Goal: Task Accomplishment & Management: Manage account settings

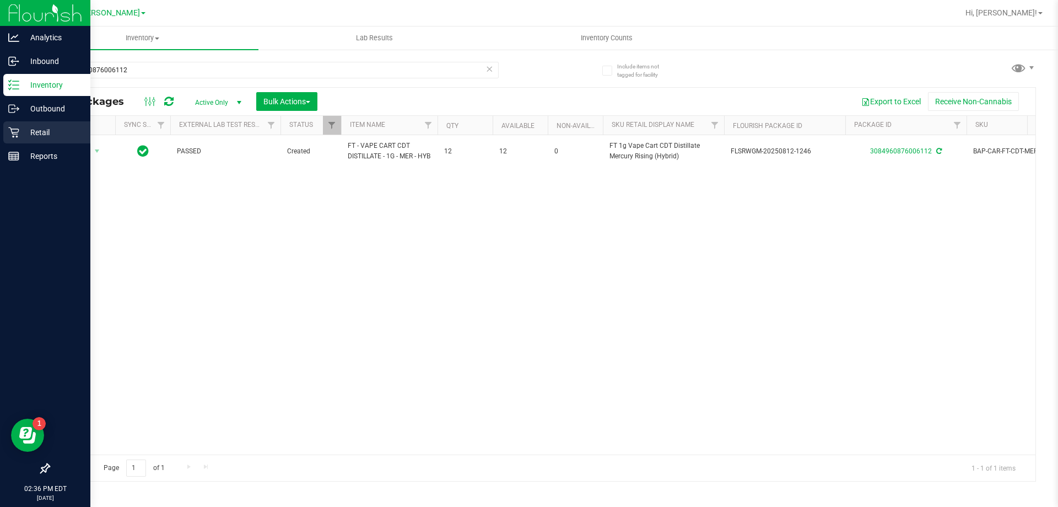
click at [4, 133] on div "Retail" at bounding box center [46, 132] width 87 height 22
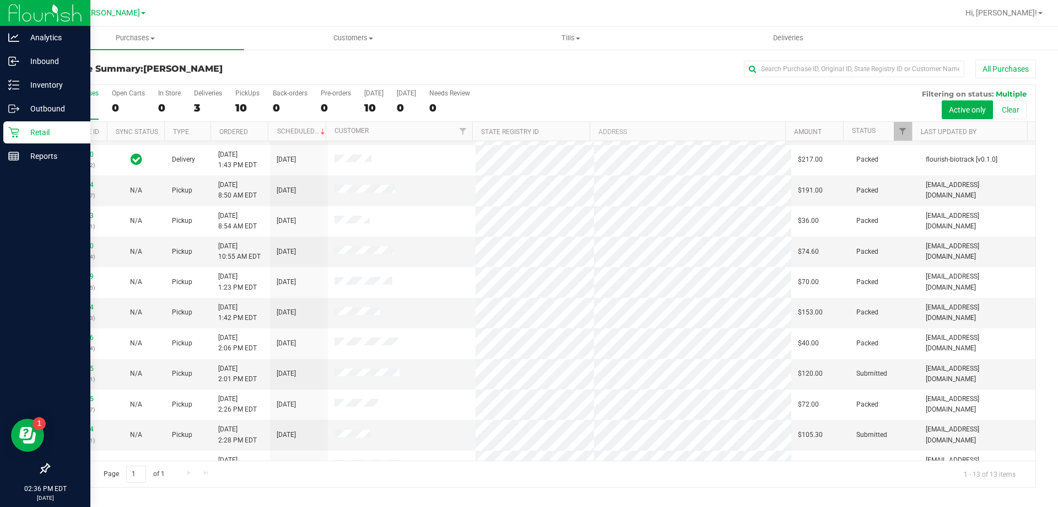
scroll to position [77, 0]
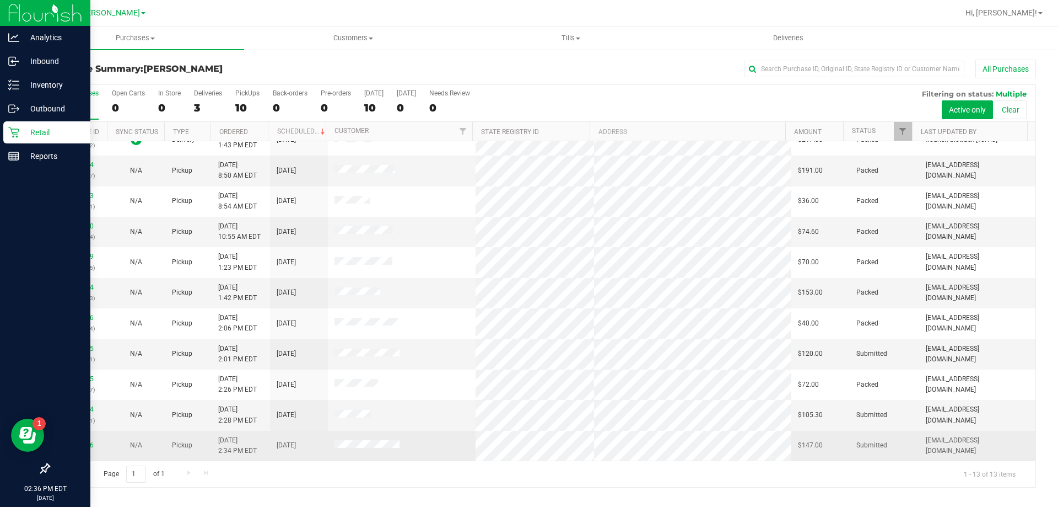
click at [70, 449] on div "11835346" at bounding box center [78, 445] width 45 height 10
click at [69, 444] on link "11835346" at bounding box center [78, 445] width 31 height 8
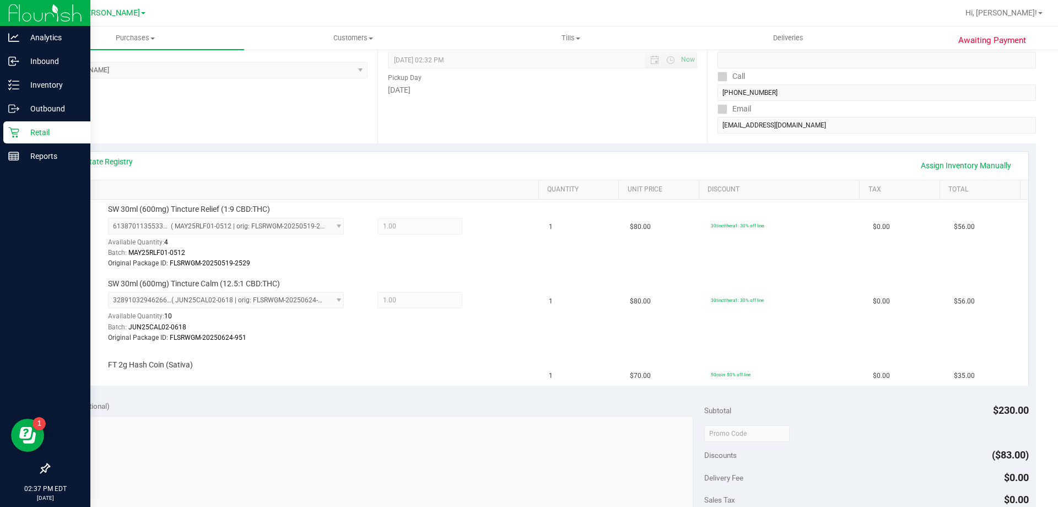
scroll to position [165, 0]
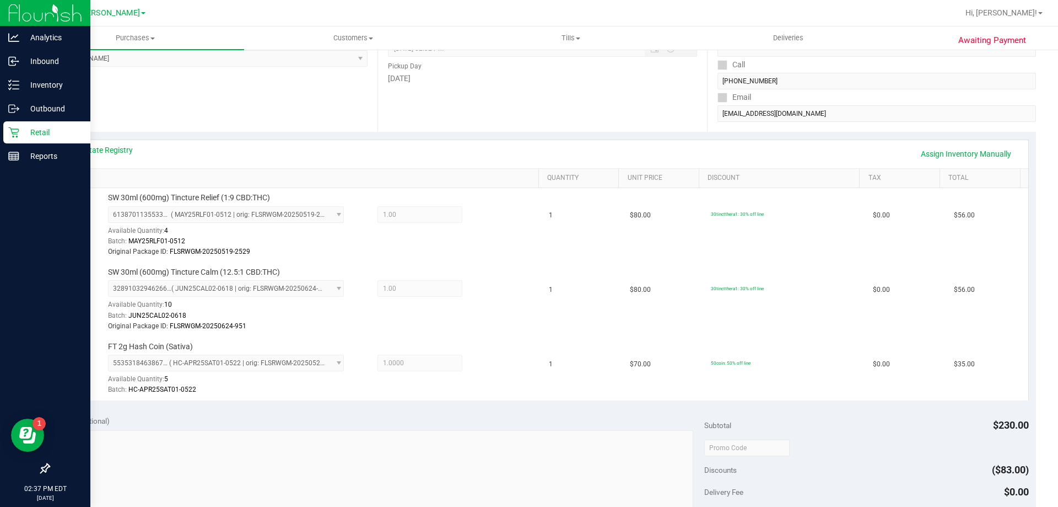
click at [18, 130] on icon at bounding box center [13, 132] width 11 height 11
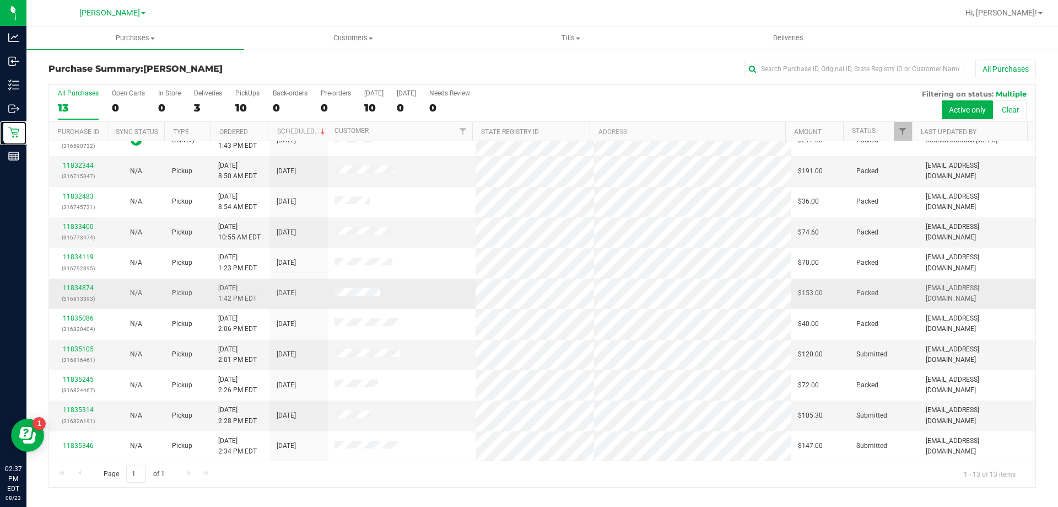
scroll to position [77, 0]
click at [89, 346] on link "11835105" at bounding box center [78, 349] width 31 height 8
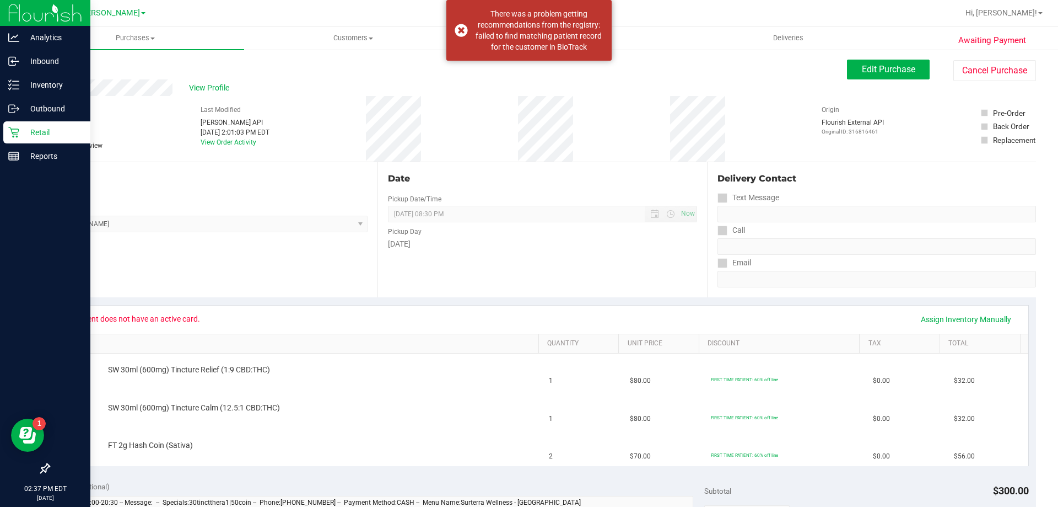
click at [17, 133] on icon at bounding box center [13, 132] width 11 height 11
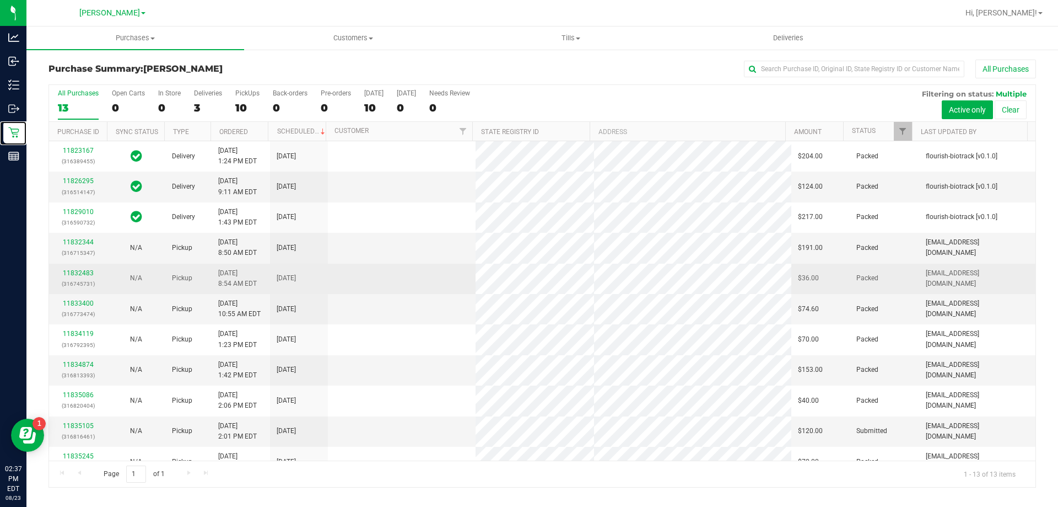
scroll to position [77, 0]
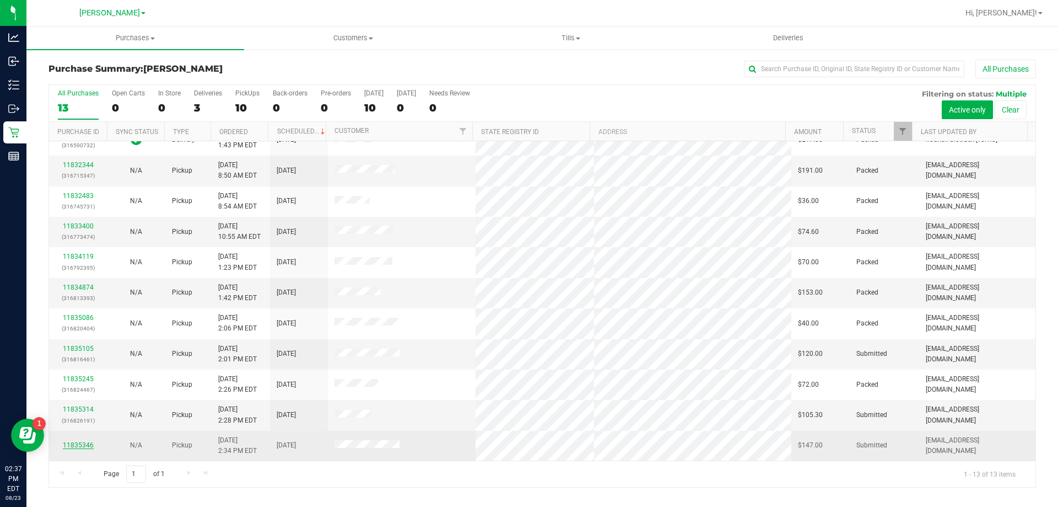
click at [82, 443] on link "11835346" at bounding box center [78, 445] width 31 height 8
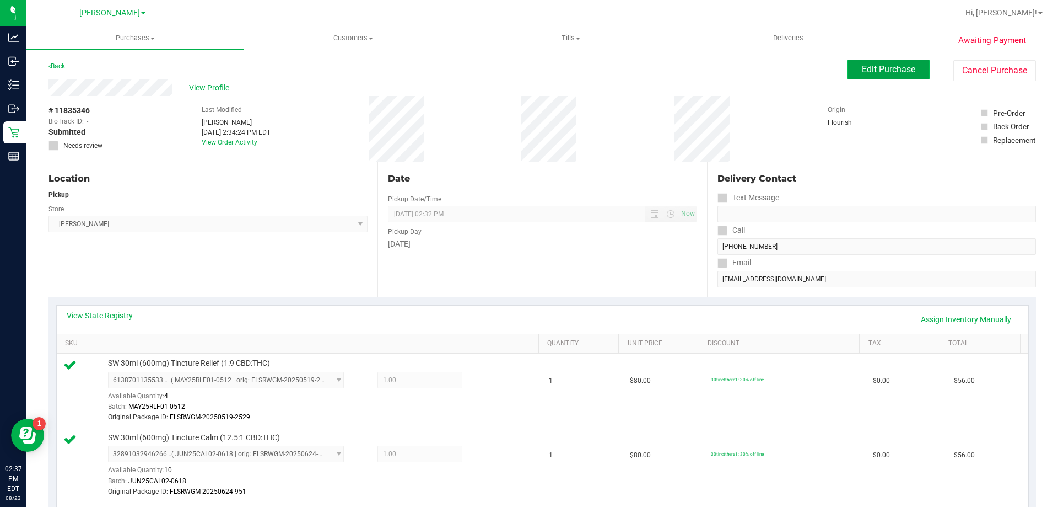
click at [878, 68] on span "Edit Purchase" at bounding box center [888, 69] width 53 height 10
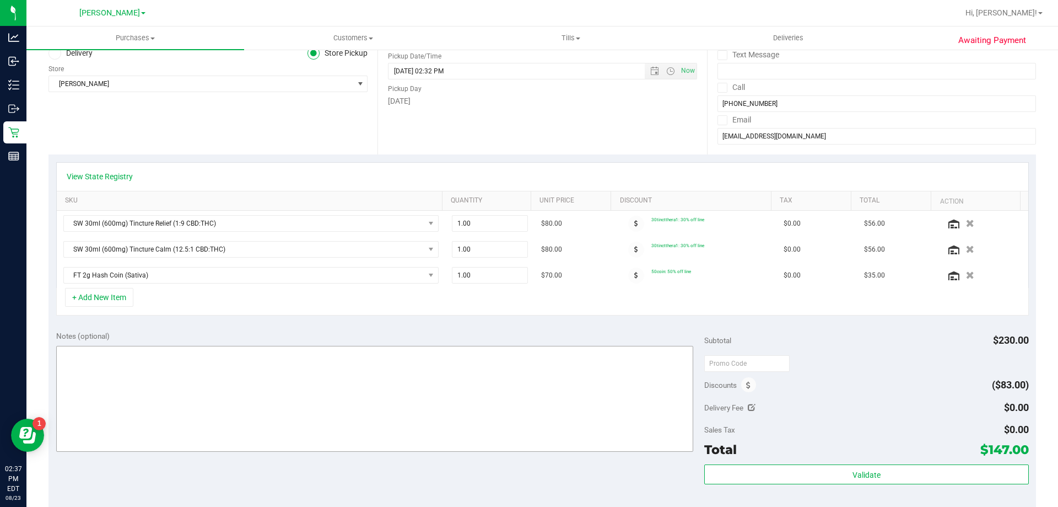
scroll to position [165, 0]
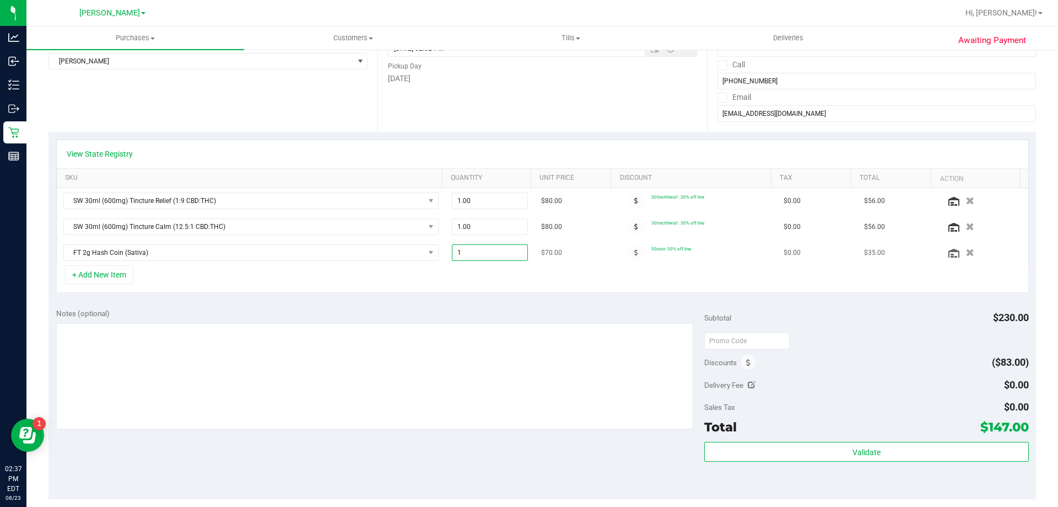
click at [472, 250] on span "1.00 1" at bounding box center [490, 252] width 77 height 17
type input "2"
type input "2.00"
click at [534, 281] on div "+ Add New Item" at bounding box center [542, 279] width 973 height 28
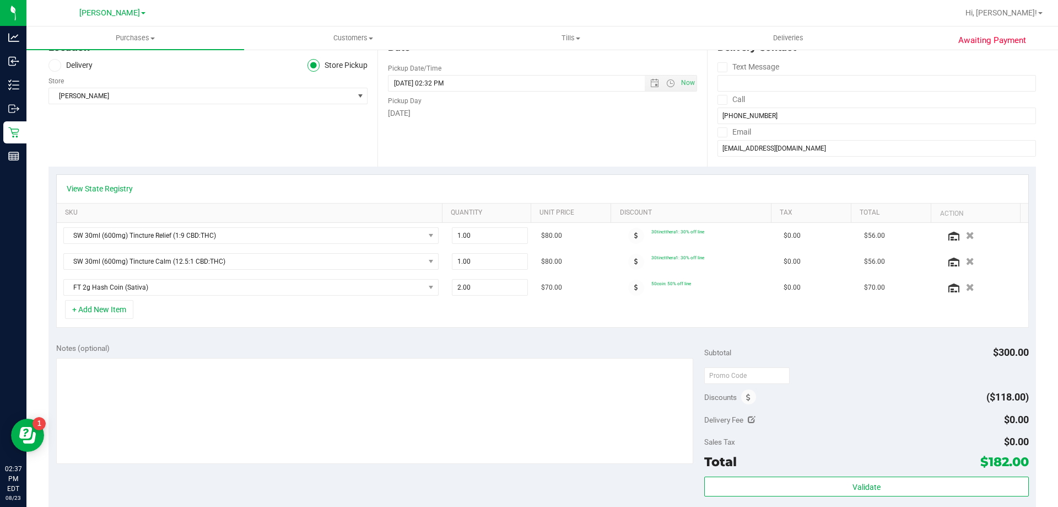
scroll to position [0, 0]
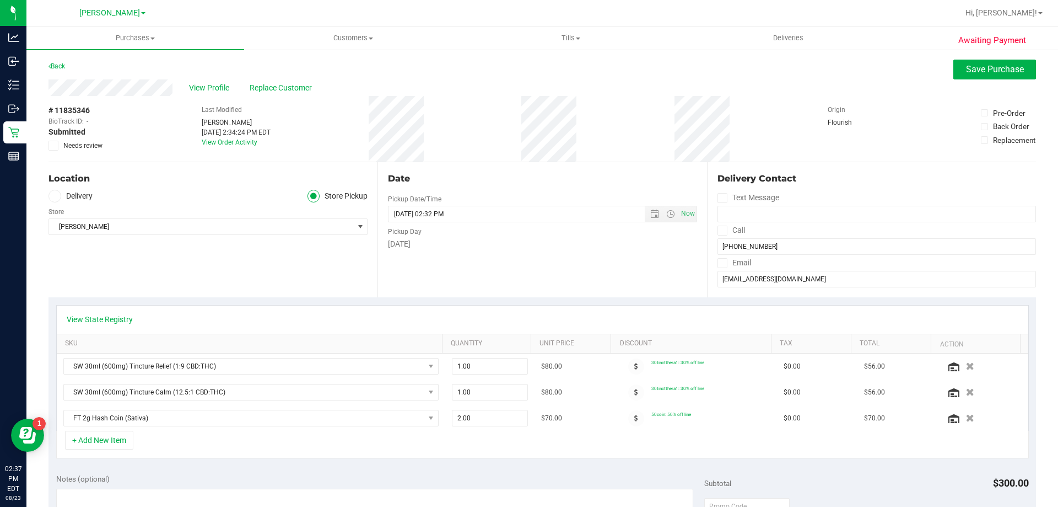
click at [966, 55] on div "Awaiting Payment Back Save Purchase View Profile Replace Customer # 11835346 Bi…" at bounding box center [542, 496] width 1032 height 895
click at [964, 61] on button "Save Purchase" at bounding box center [995, 70] width 83 height 20
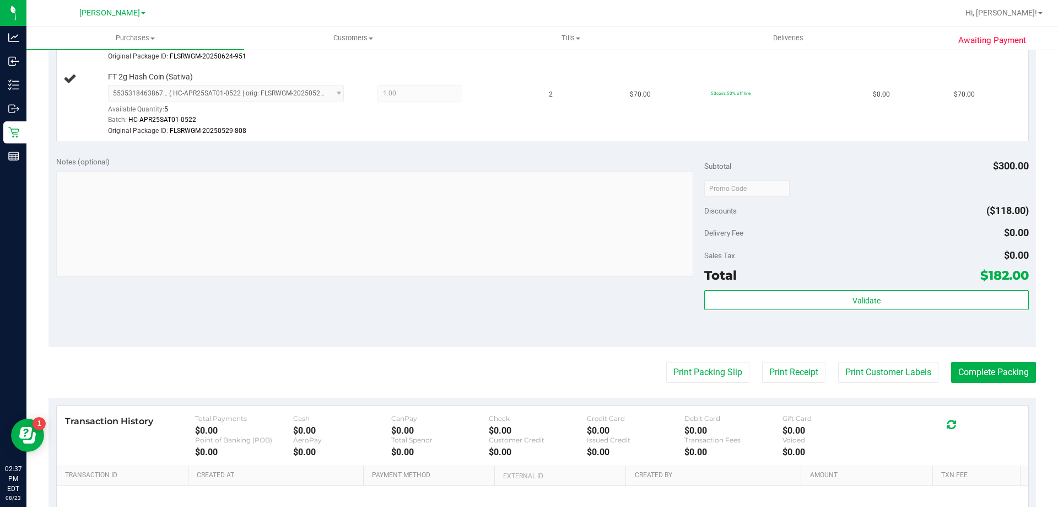
scroll to position [441, 0]
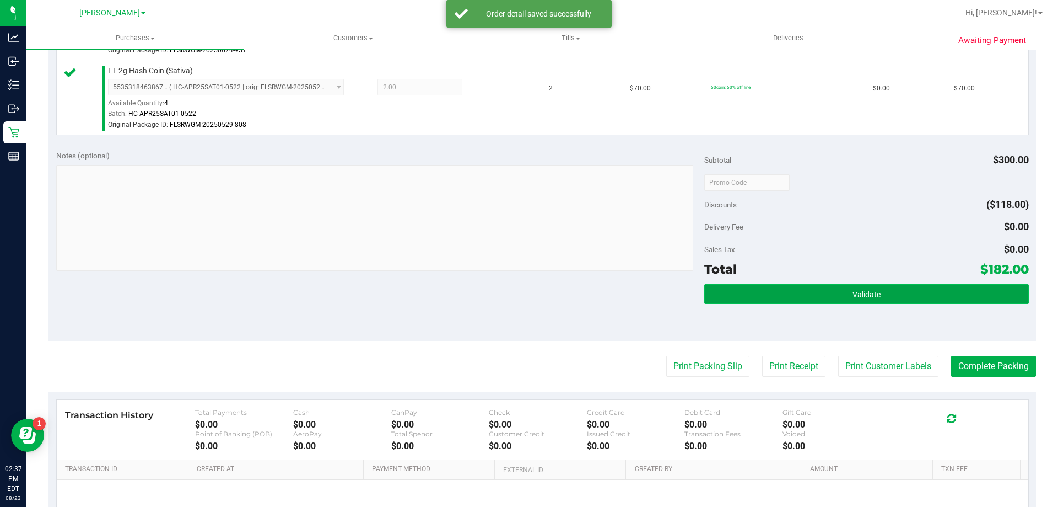
click at [794, 294] on button "Validate" at bounding box center [867, 294] width 324 height 20
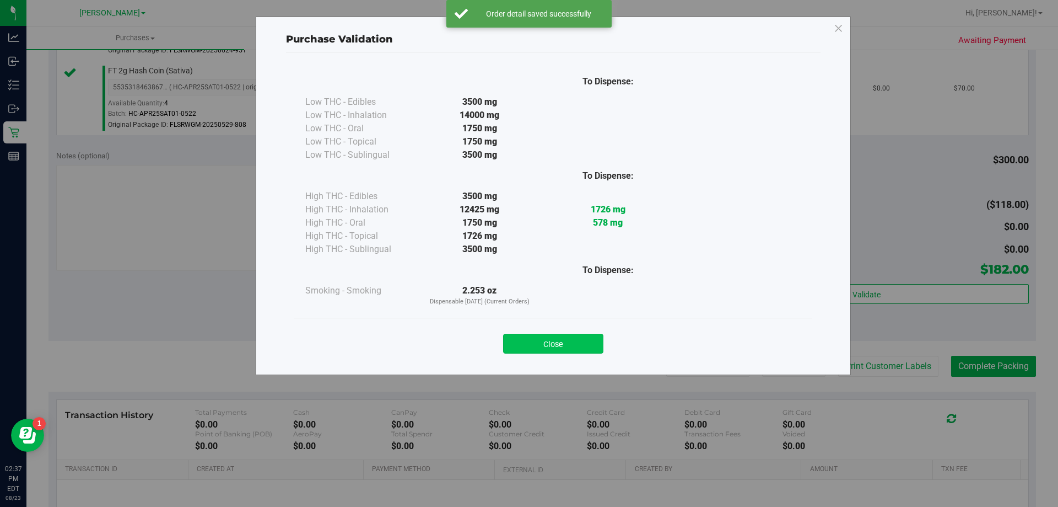
click at [561, 346] on button "Close" at bounding box center [553, 344] width 100 height 20
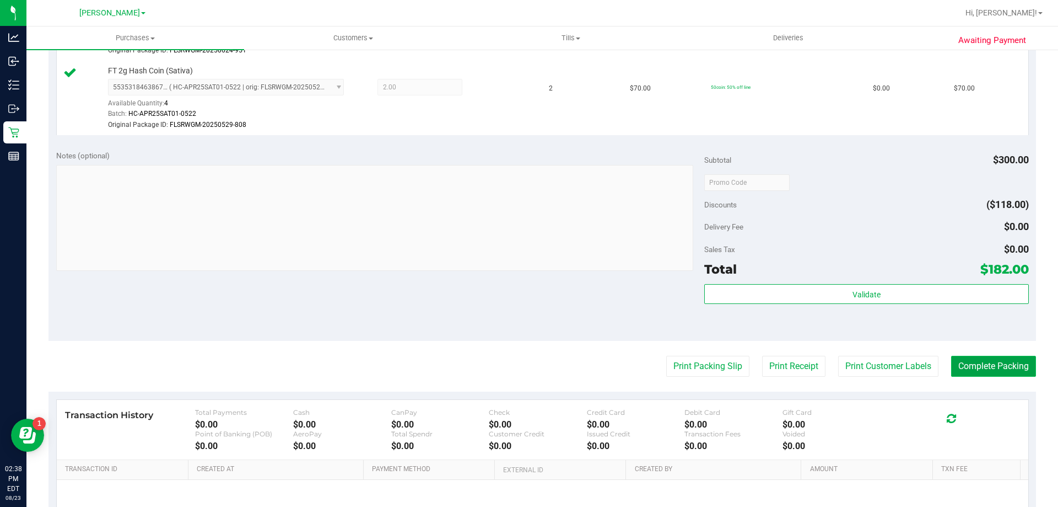
click at [974, 367] on button "Complete Packing" at bounding box center [994, 366] width 85 height 21
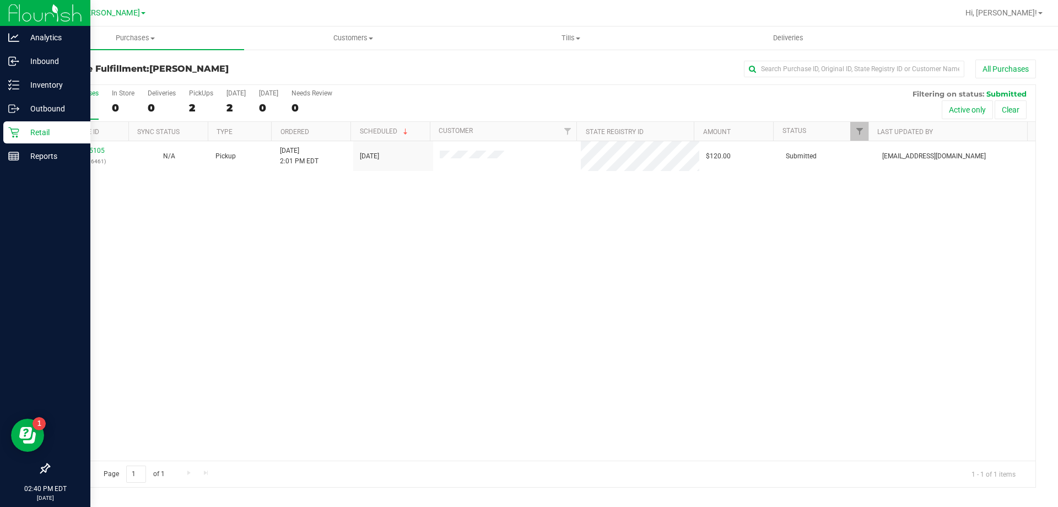
click at [35, 128] on p "Retail" at bounding box center [52, 132] width 66 height 13
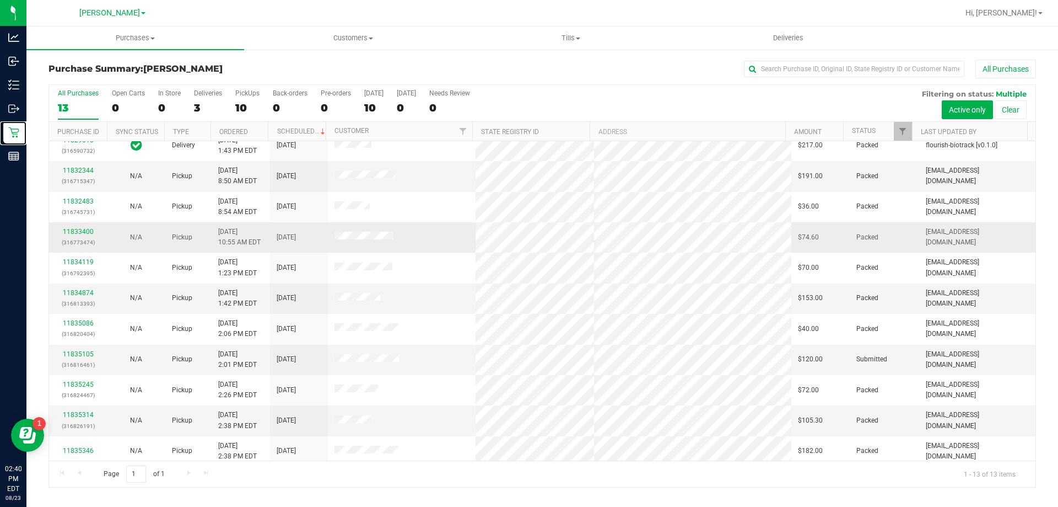
scroll to position [77, 0]
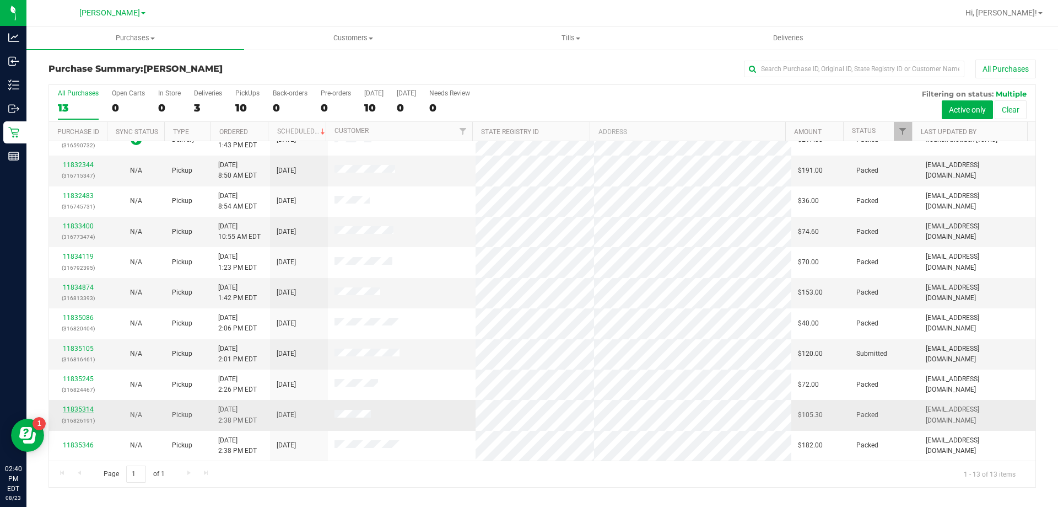
click at [80, 409] on link "11835314" at bounding box center [78, 409] width 31 height 8
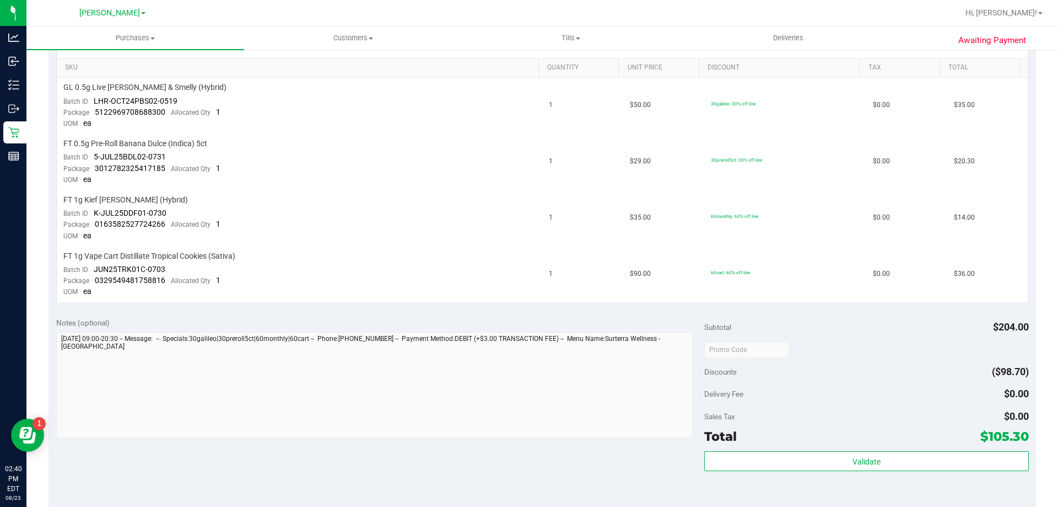
scroll to position [441, 0]
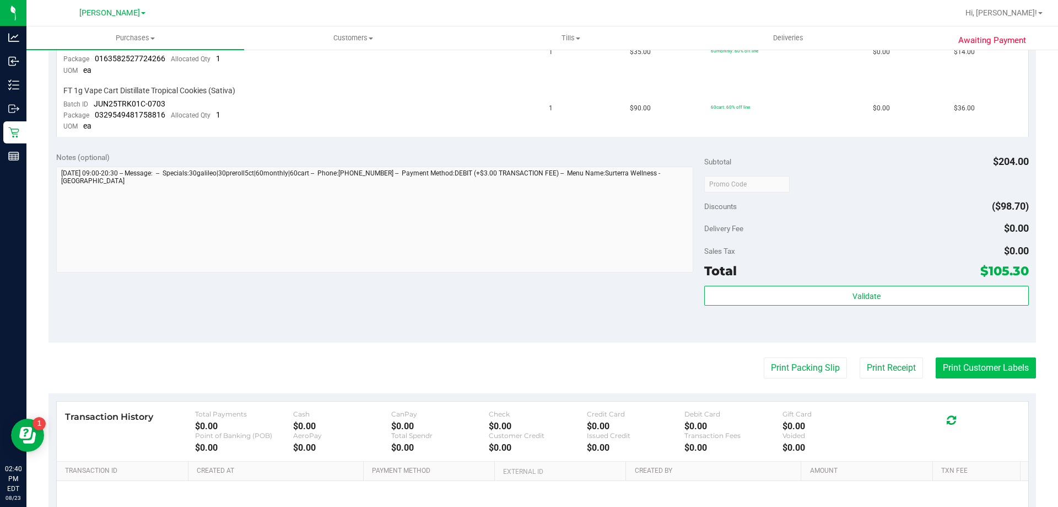
click at [960, 366] on button "Print Customer Labels" at bounding box center [986, 367] width 100 height 21
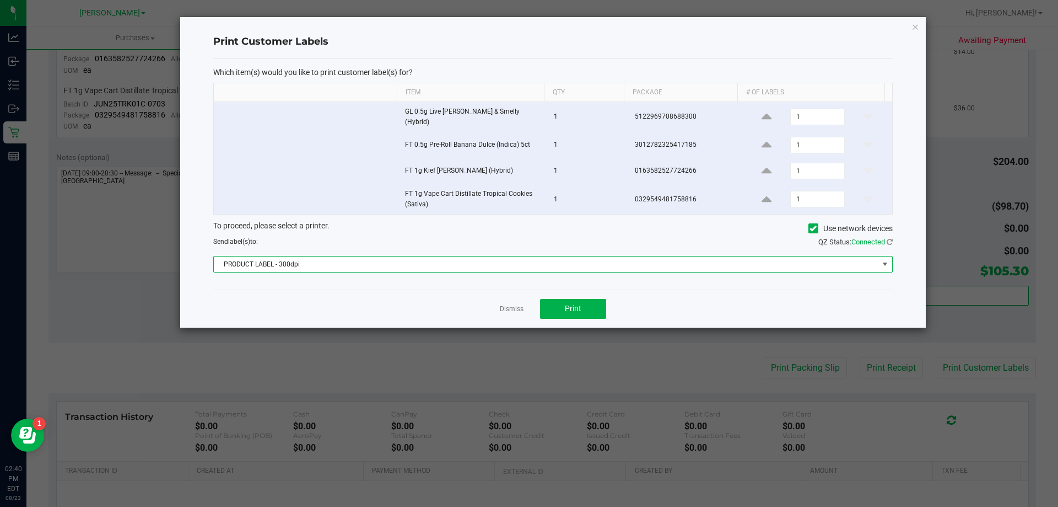
click at [807, 264] on span "PRODUCT LABEL - 300dpi" at bounding box center [546, 263] width 665 height 15
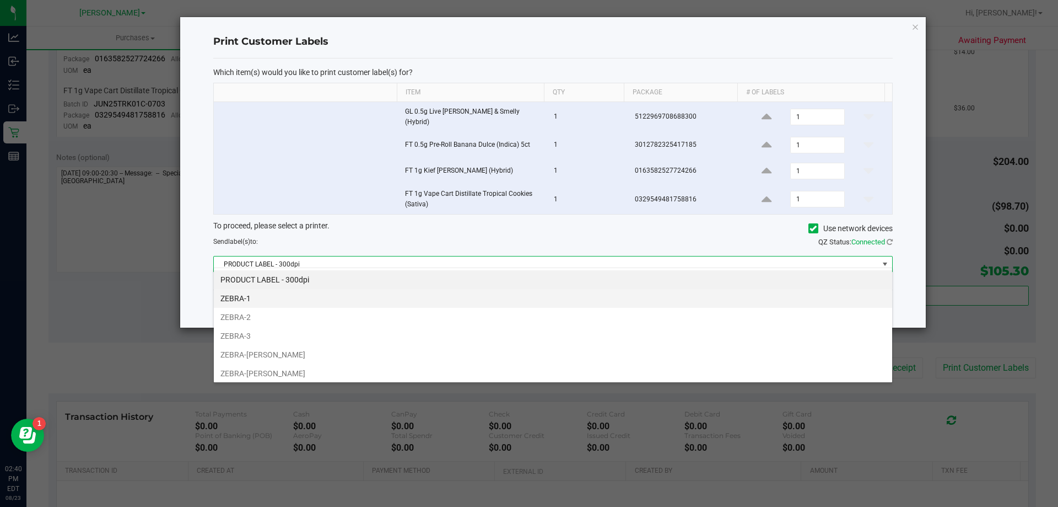
scroll to position [17, 679]
click at [591, 302] on li "ZEBRA-1" at bounding box center [553, 298] width 679 height 19
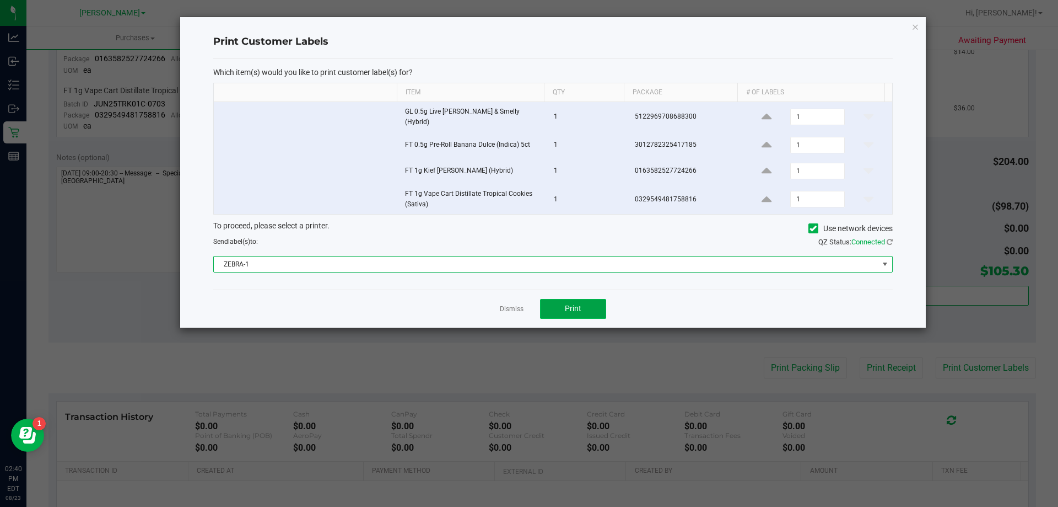
click at [584, 299] on button "Print" at bounding box center [573, 309] width 66 height 20
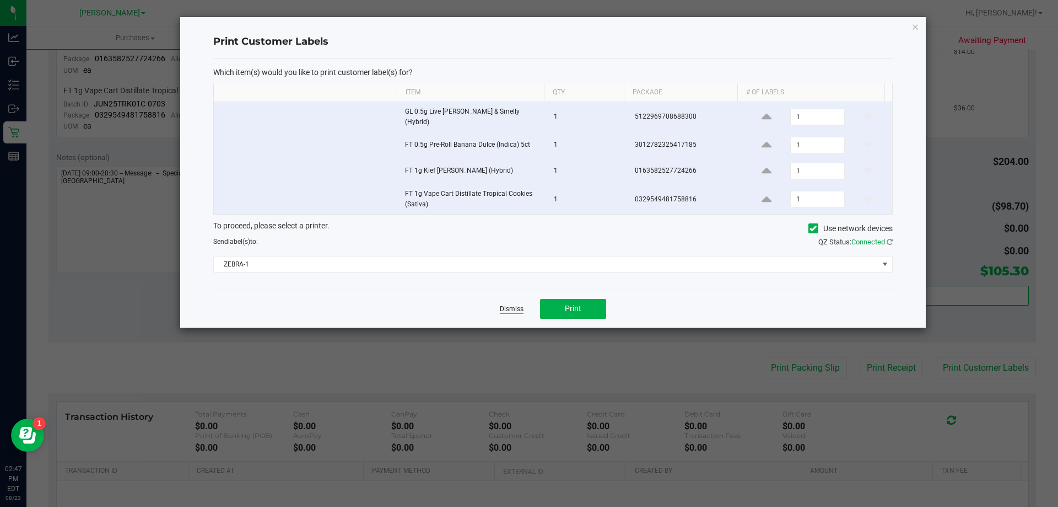
click at [518, 304] on link "Dismiss" at bounding box center [512, 308] width 24 height 9
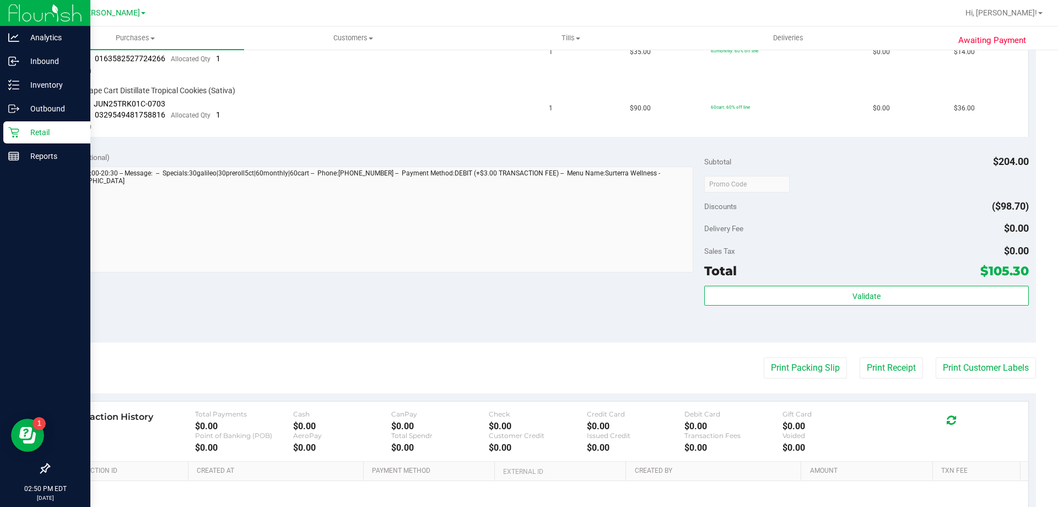
click at [34, 130] on p "Retail" at bounding box center [52, 132] width 66 height 13
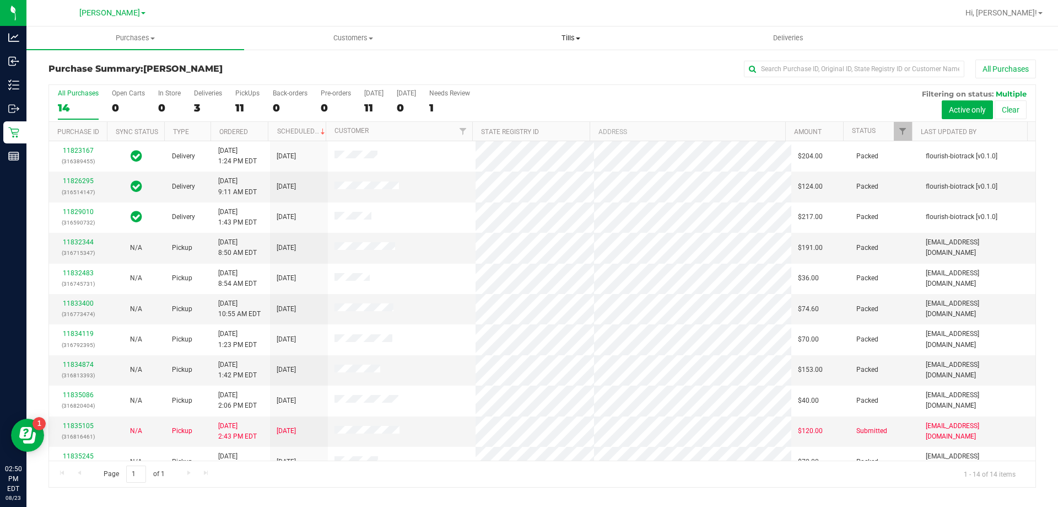
click at [578, 45] on uib-tab-heading "Tills Manage tills Reconcile e-payments" at bounding box center [571, 38] width 217 height 22
click at [519, 62] on span "Manage tills" at bounding box center [499, 66] width 74 height 9
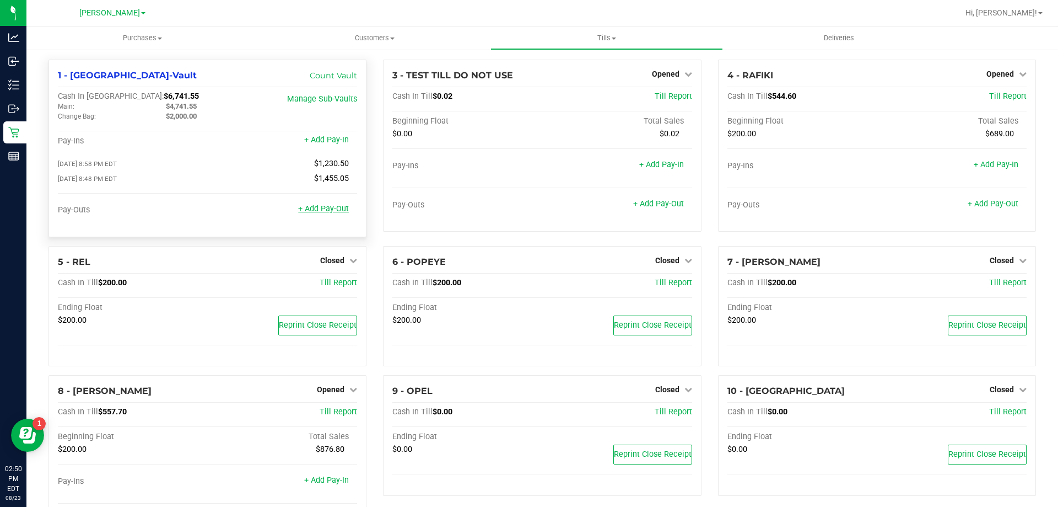
click at [328, 208] on link "+ Add Pay-Out" at bounding box center [323, 208] width 51 height 9
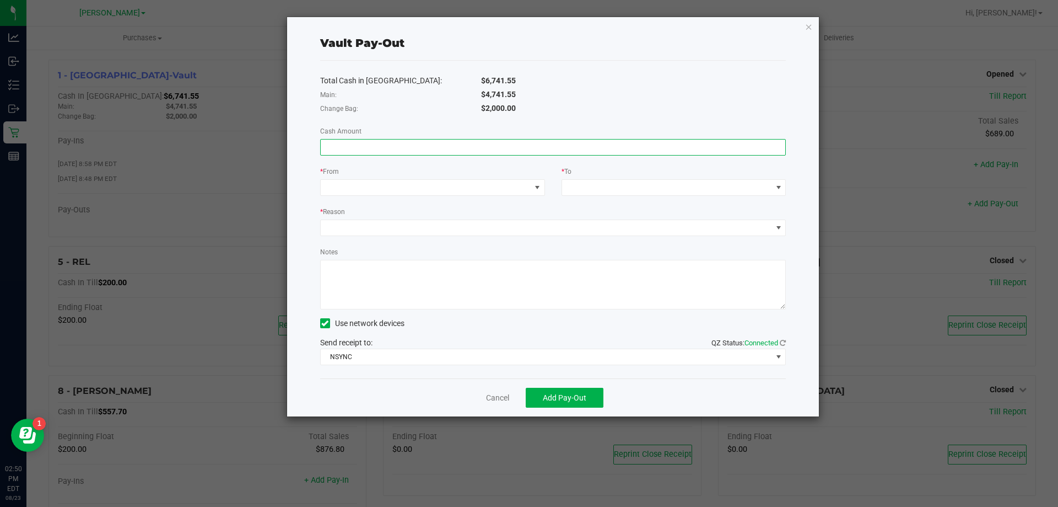
click at [524, 149] on input at bounding box center [553, 146] width 465 height 15
paste input "4741.55"
type input "$4,741.55"
click at [363, 187] on span at bounding box center [426, 187] width 210 height 15
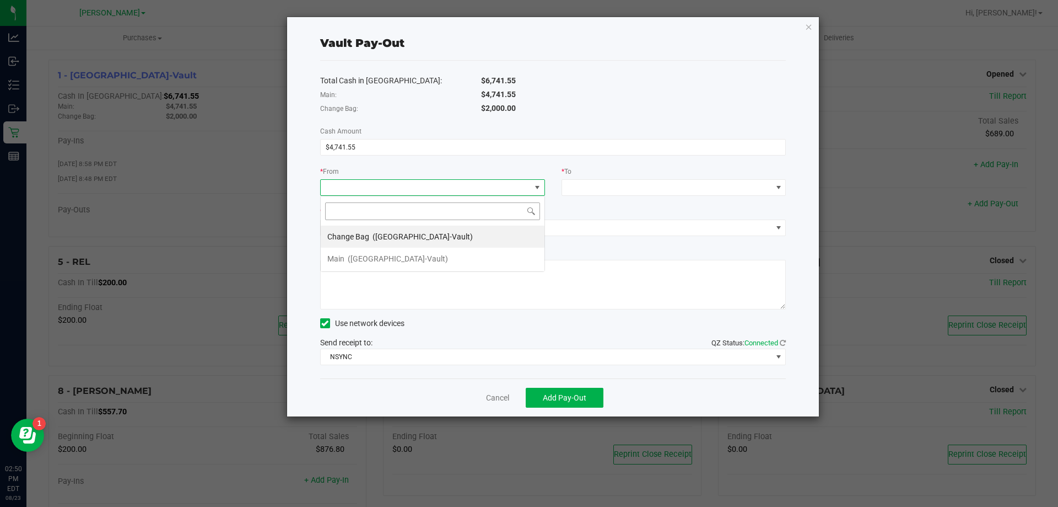
scroll to position [17, 225]
click at [393, 254] on span "([GEOGRAPHIC_DATA]-Vault)" at bounding box center [398, 258] width 100 height 9
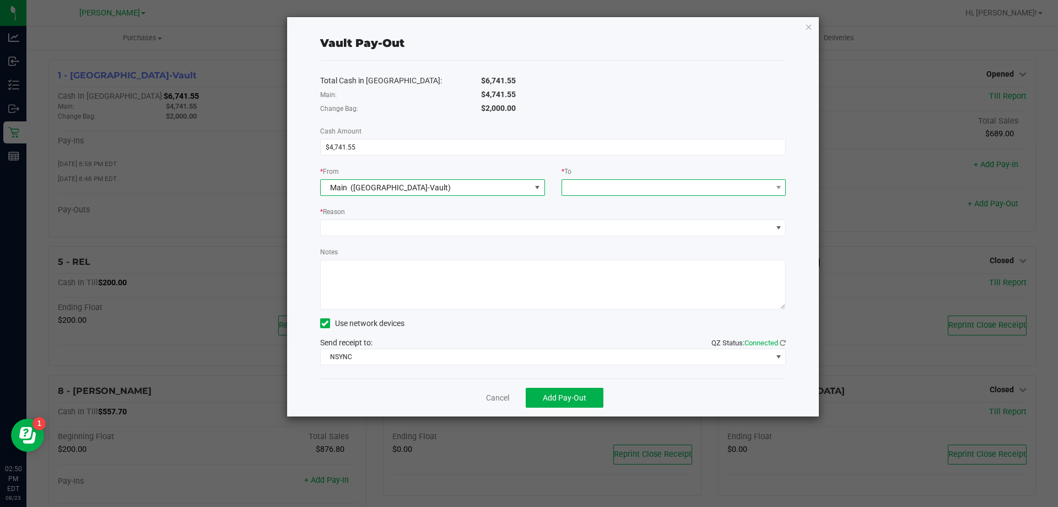
click at [636, 183] on span at bounding box center [667, 187] width 210 height 15
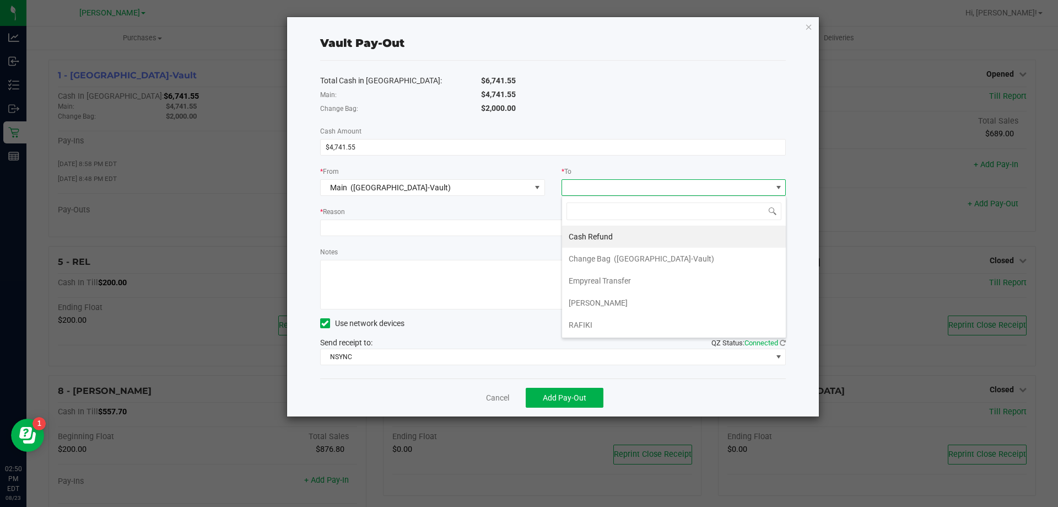
click at [595, 275] on div "Empyreal Transfer" at bounding box center [601, 281] width 64 height 20
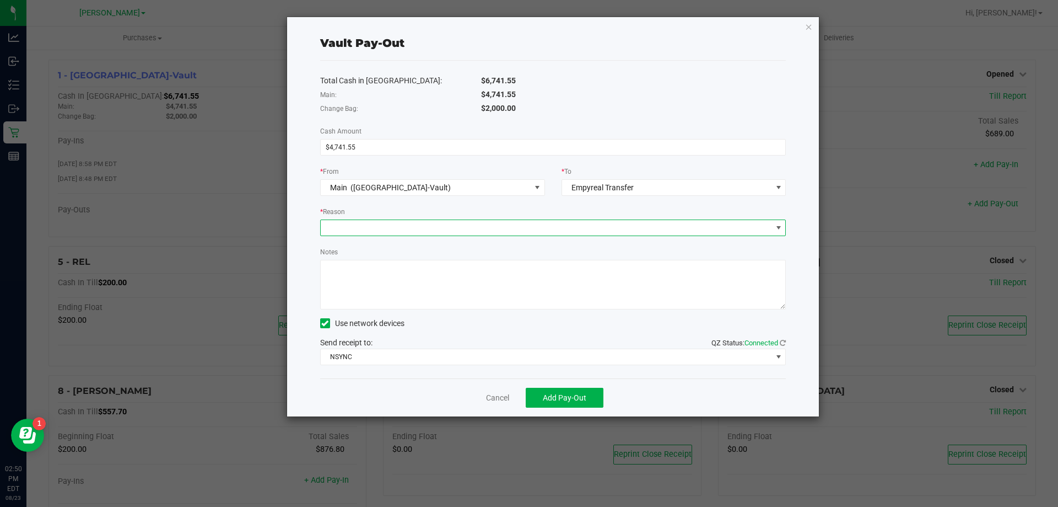
click at [497, 229] on span at bounding box center [547, 227] width 452 height 15
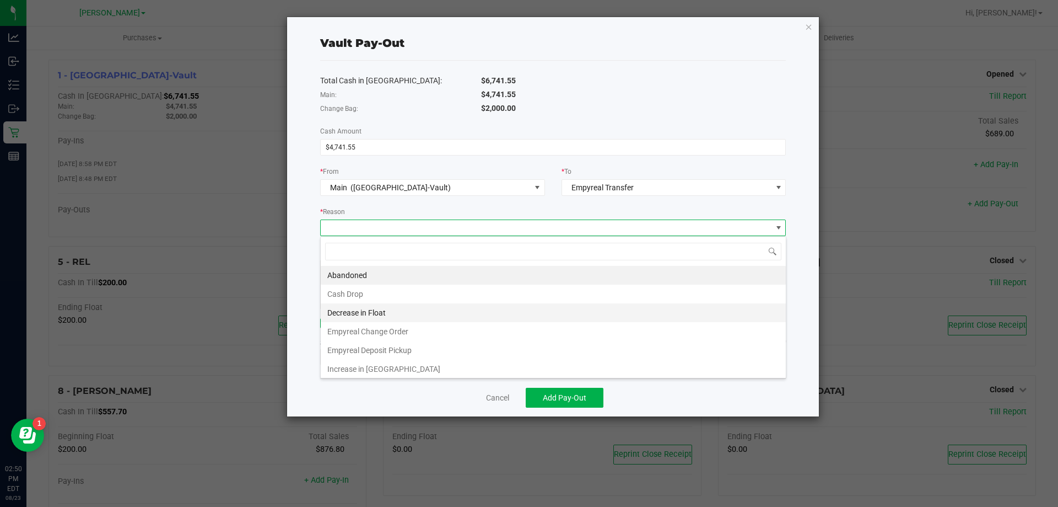
scroll to position [17, 466]
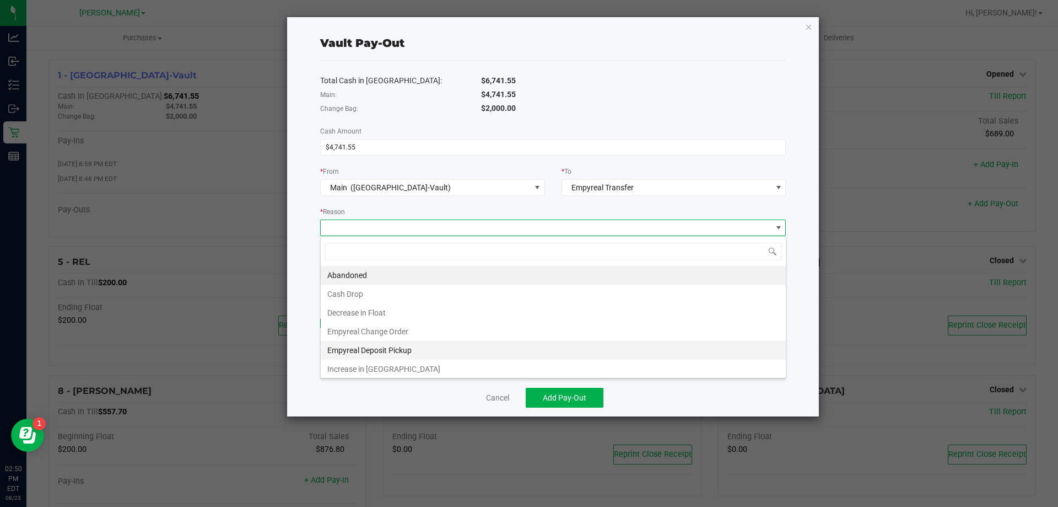
click at [369, 346] on li "Empyreal Deposit Pickup" at bounding box center [553, 350] width 465 height 19
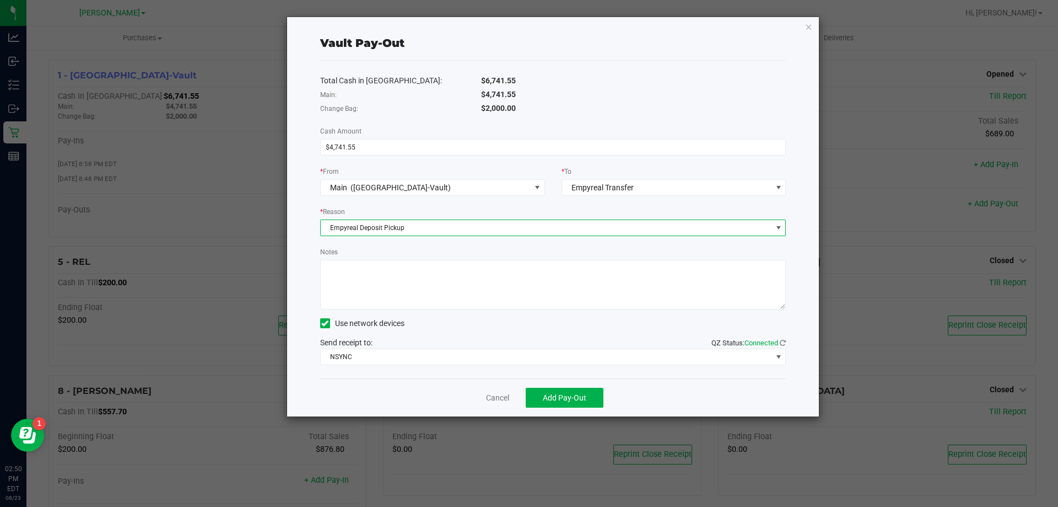
click at [410, 269] on textarea "Notes" at bounding box center [553, 285] width 466 height 50
paste textarea "4,741.55"
click at [398, 275] on textarea "Notes" at bounding box center [553, 285] width 466 height 50
type textarea "$4,741.55 SM"
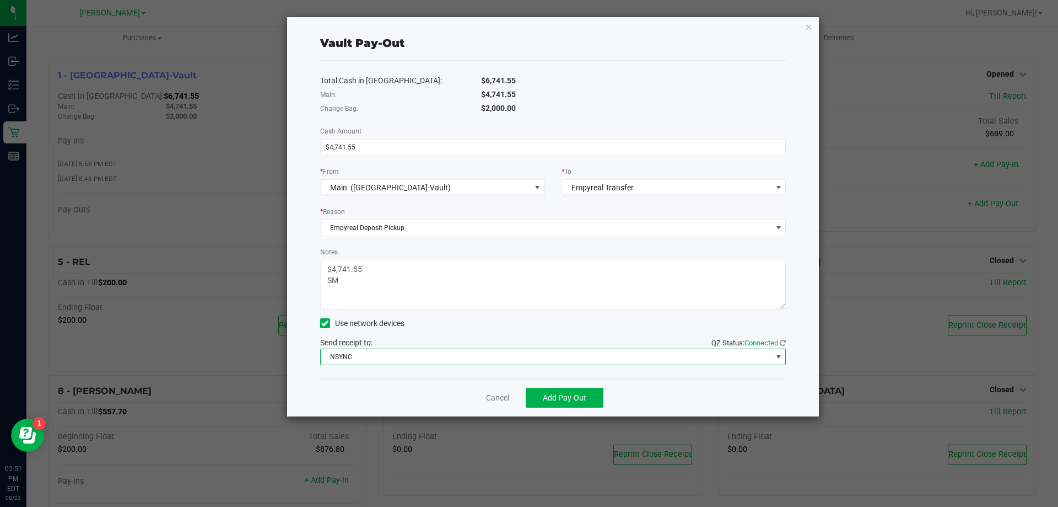
click at [399, 362] on span "NSYNC" at bounding box center [547, 356] width 452 height 15
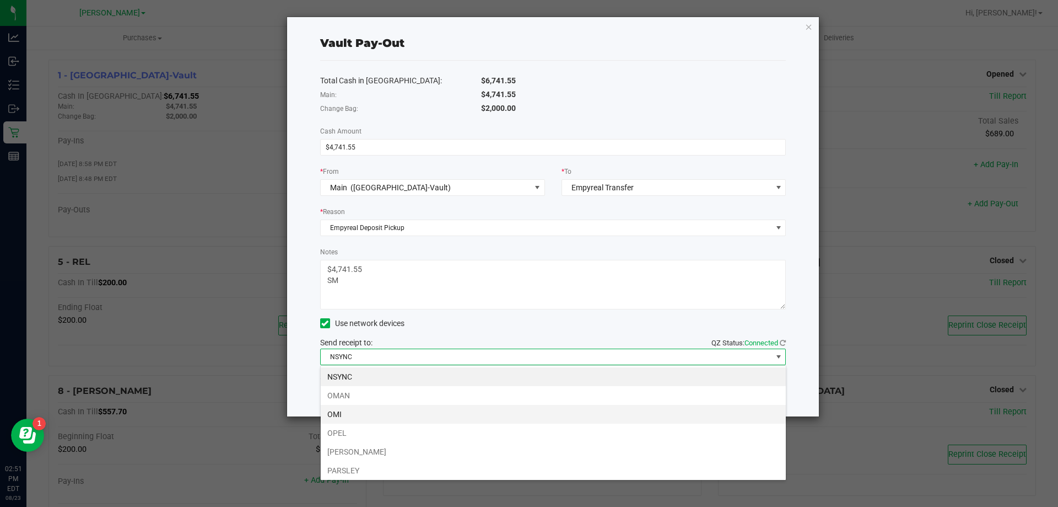
click at [364, 411] on li "OMI" at bounding box center [553, 414] width 465 height 19
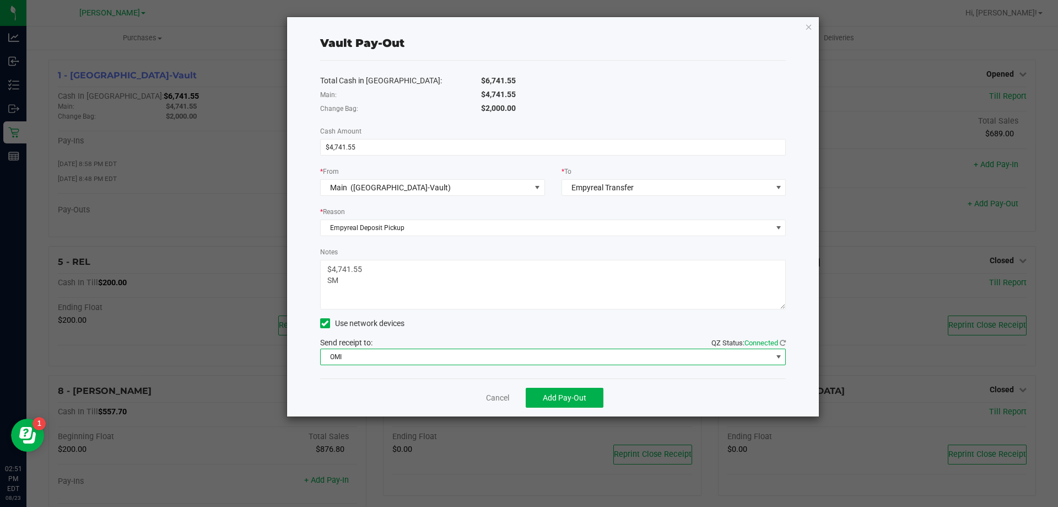
click at [393, 385] on div "Cancel Add Pay-Out" at bounding box center [553, 397] width 466 height 38
click at [569, 391] on button "Add Pay-Out" at bounding box center [565, 398] width 78 height 20
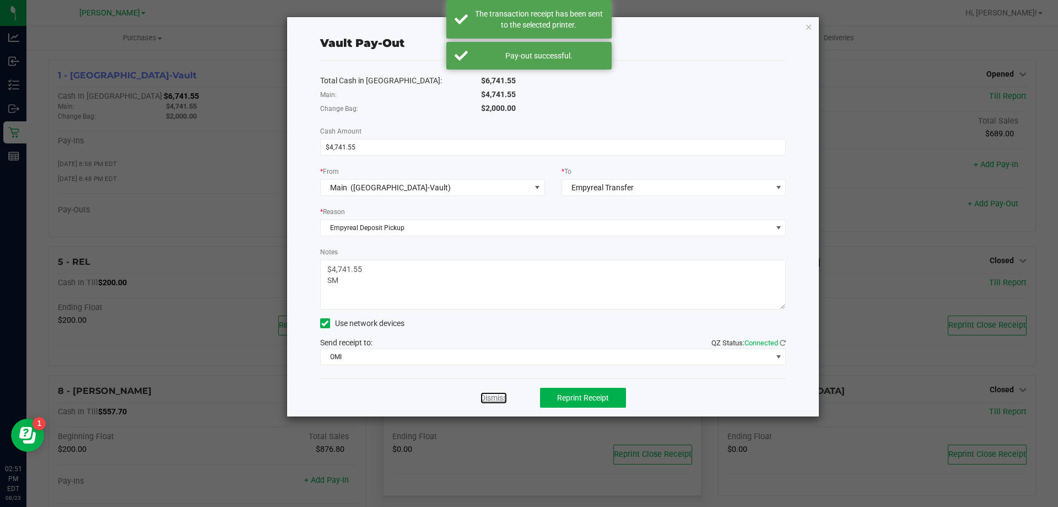
click at [485, 396] on link "Dismiss" at bounding box center [494, 398] width 26 height 12
